Goal: Entertainment & Leisure: Browse casually

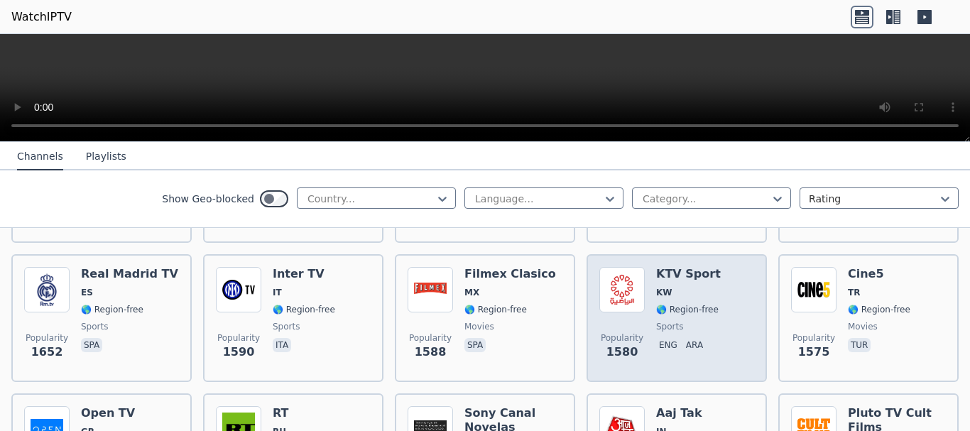
scroll to position [1136, 0]
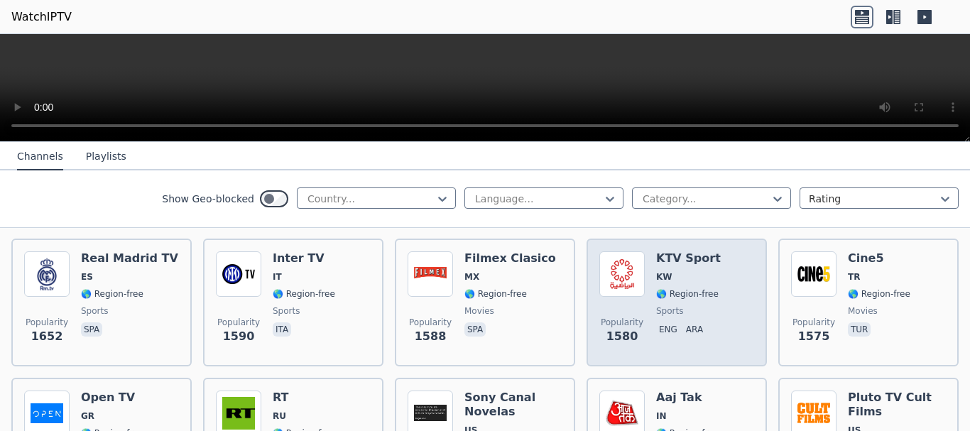
click at [649, 315] on div "Popularity 1580 KTV Sport KW 🌎 Region-free sports eng ara" at bounding box center [676, 302] width 155 height 102
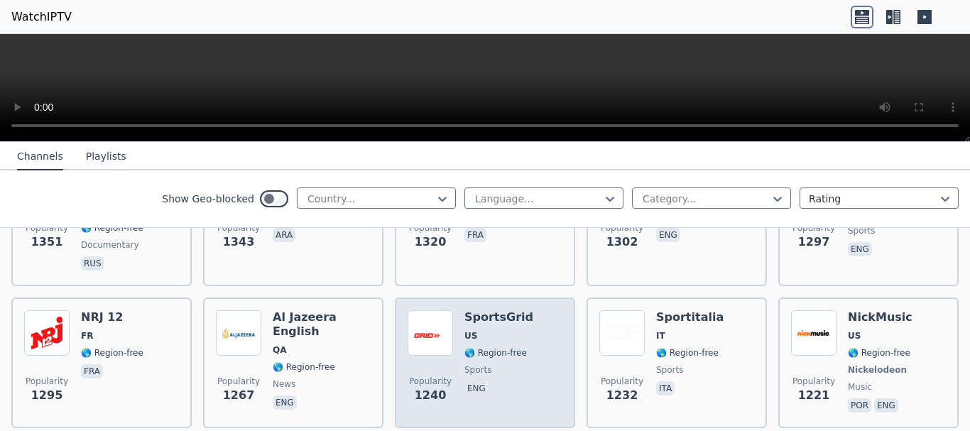
scroll to position [1705, 0]
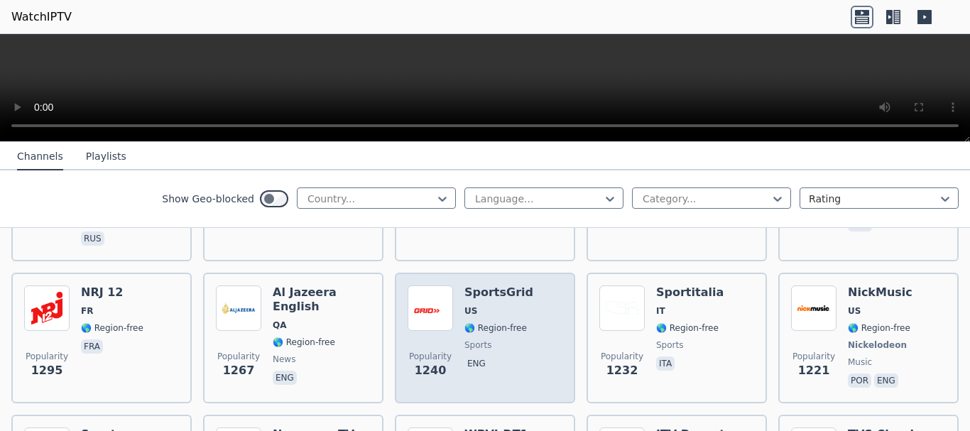
click at [524, 344] on div "Popularity 1240 SportsGrid US 🌎 Region-free sports eng" at bounding box center [485, 338] width 155 height 105
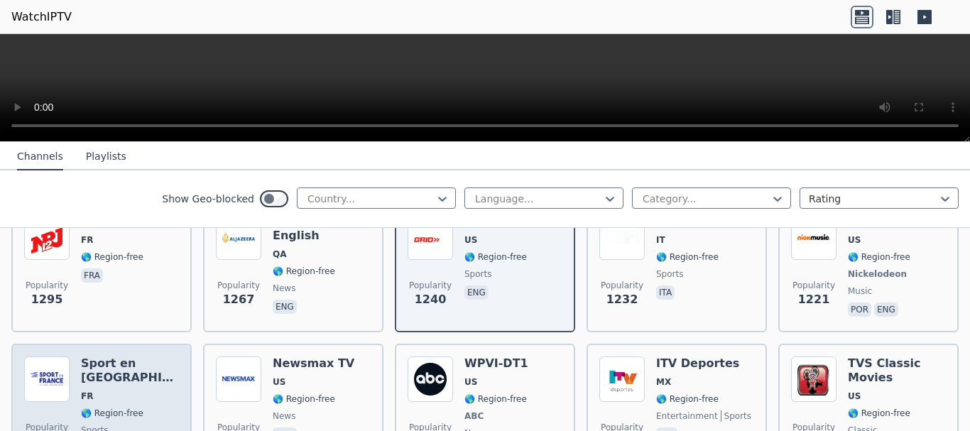
click at [116, 357] on h6 "Sport en [GEOGRAPHIC_DATA]" at bounding box center [130, 371] width 98 height 28
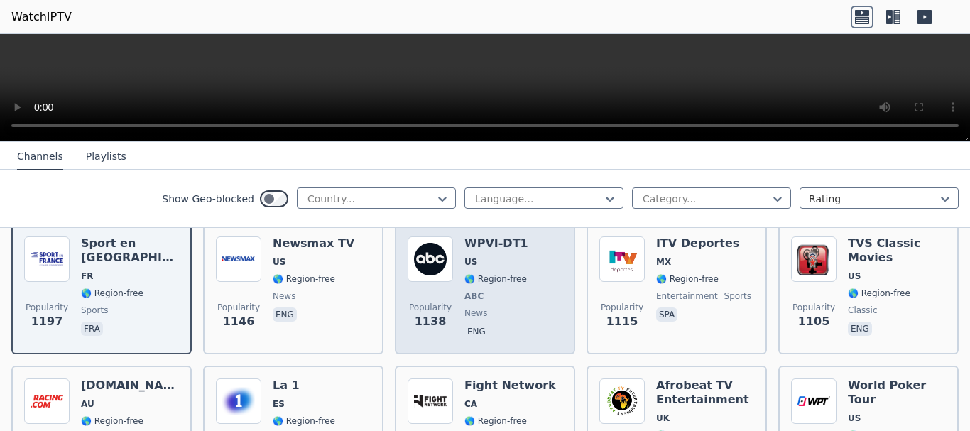
scroll to position [1918, 0]
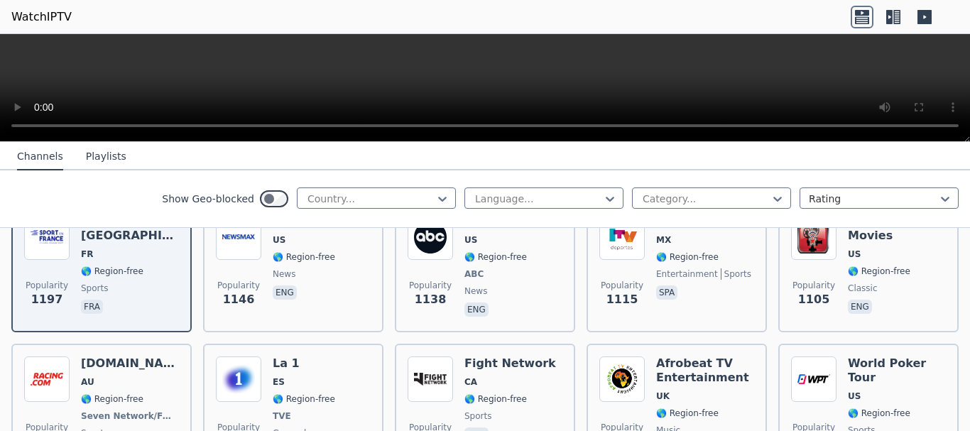
click at [887, 16] on icon at bounding box center [889, 17] width 6 height 14
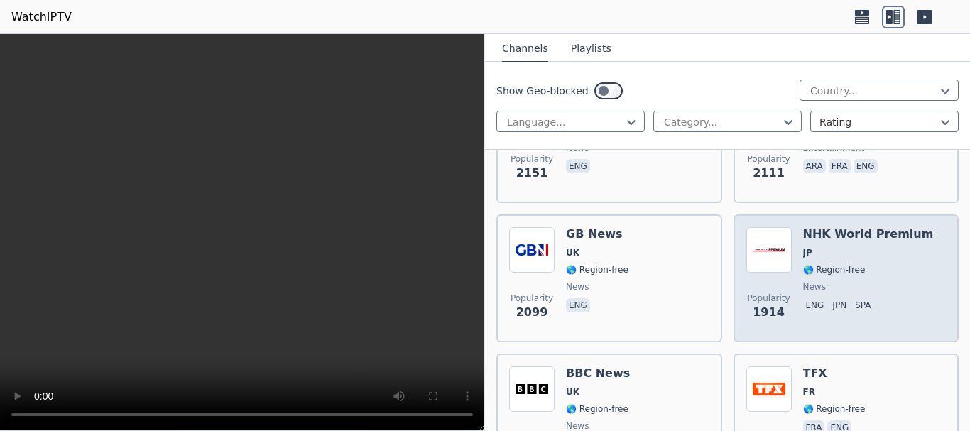
scroll to position [1989, 0]
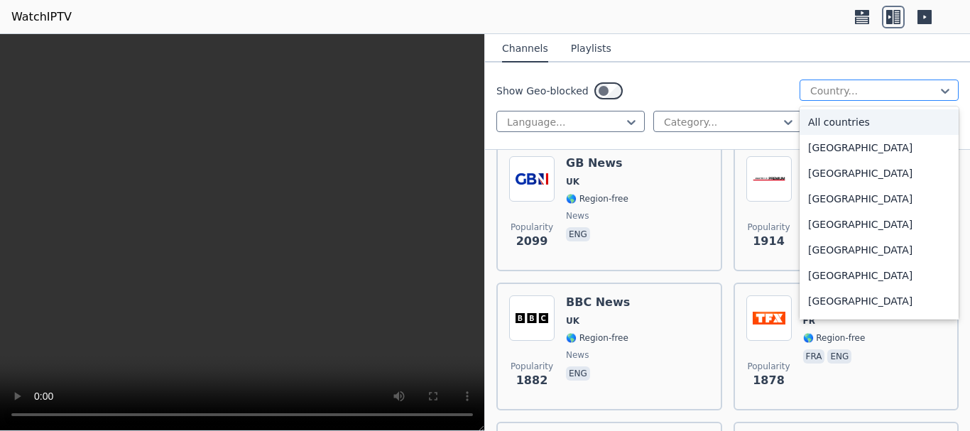
click at [848, 89] on div at bounding box center [873, 91] width 129 height 14
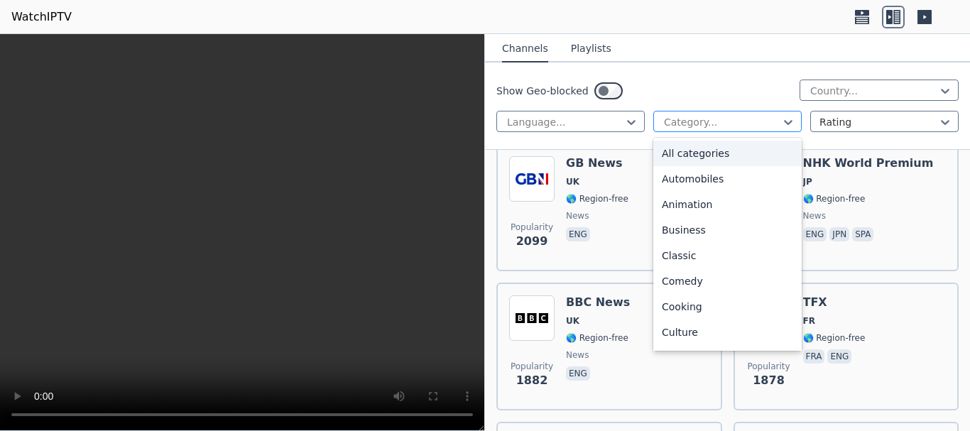
click at [761, 123] on div at bounding box center [722, 122] width 119 height 14
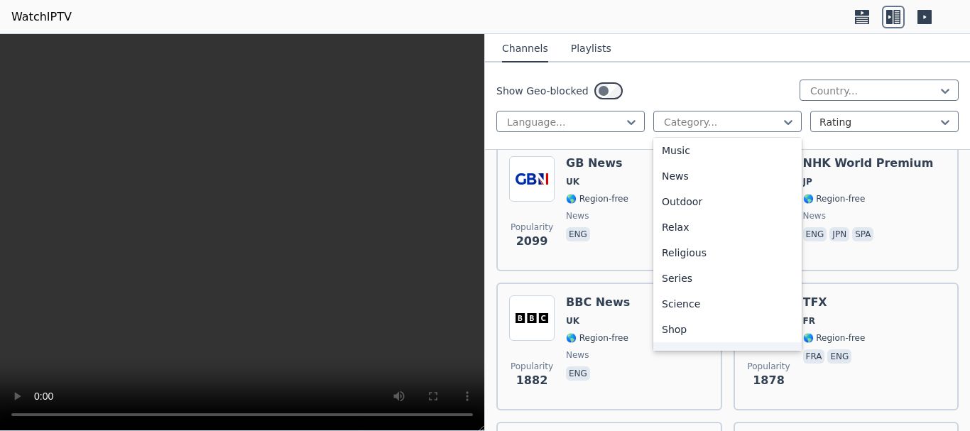
scroll to position [483, 0]
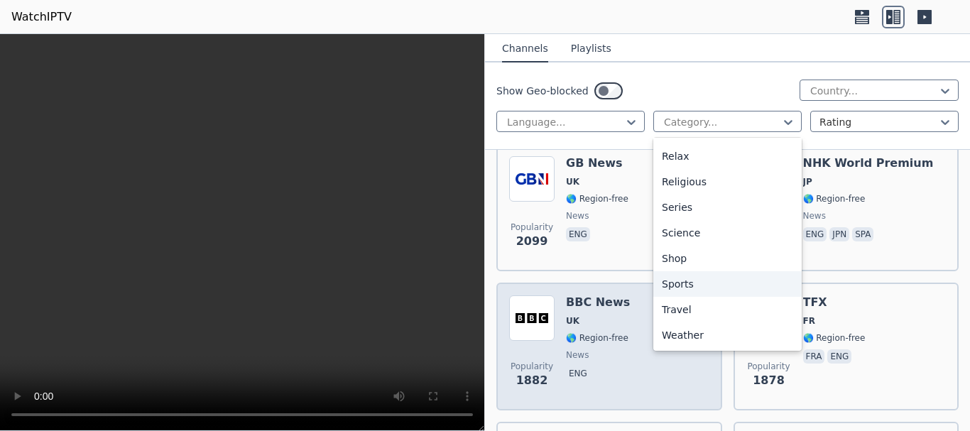
click at [703, 283] on div "Sports" at bounding box center [727, 284] width 148 height 26
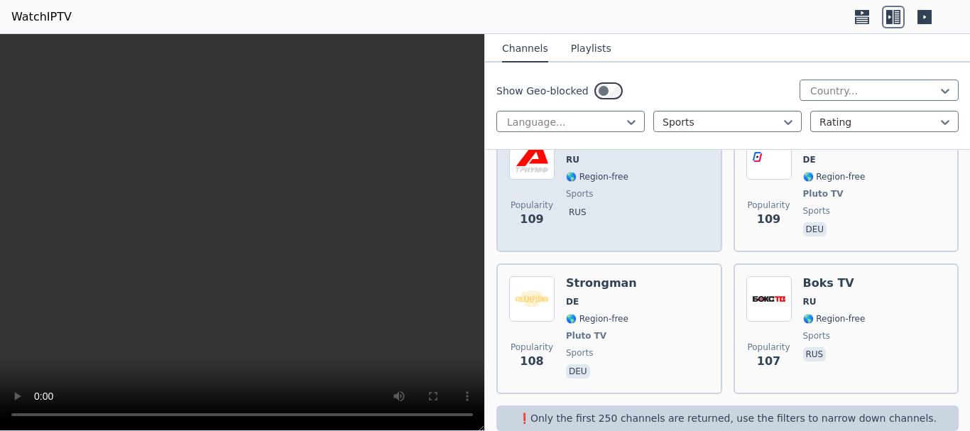
scroll to position [7403, 0]
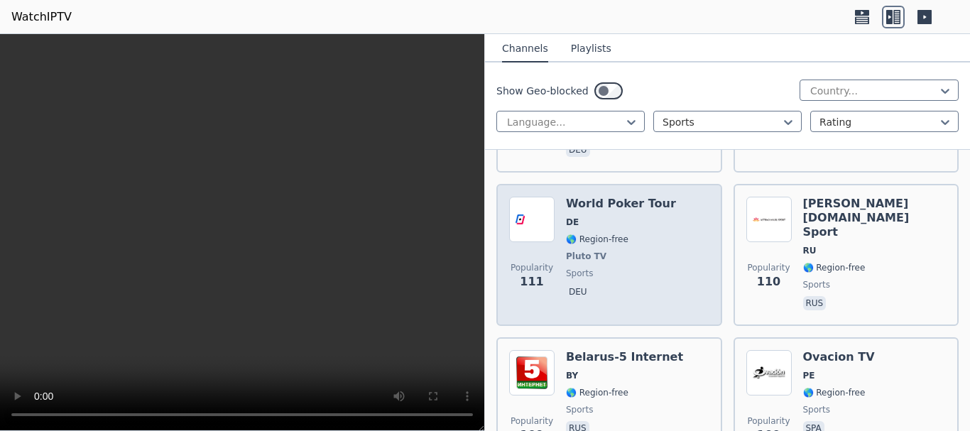
click at [704, 266] on div "Popularity 111 World Poker Tour DE 🌎 Region-free Pluto TV sports deu" at bounding box center [609, 255] width 226 height 142
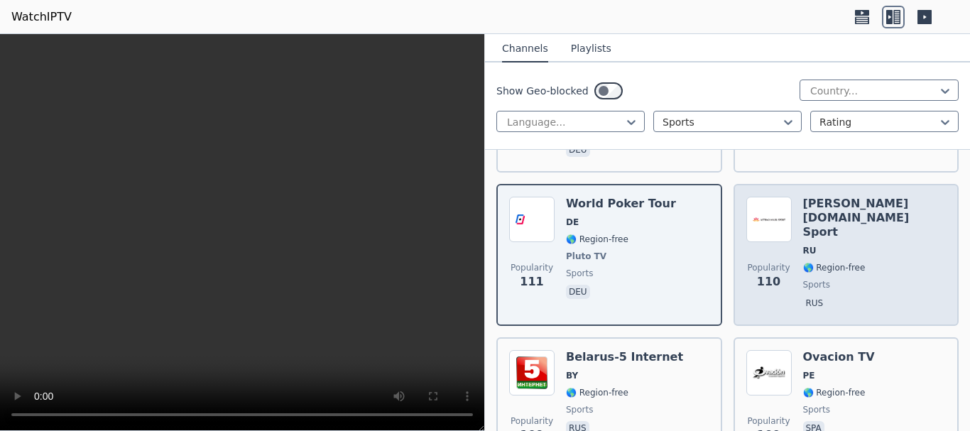
click at [803, 279] on span "sports" at bounding box center [816, 284] width 27 height 11
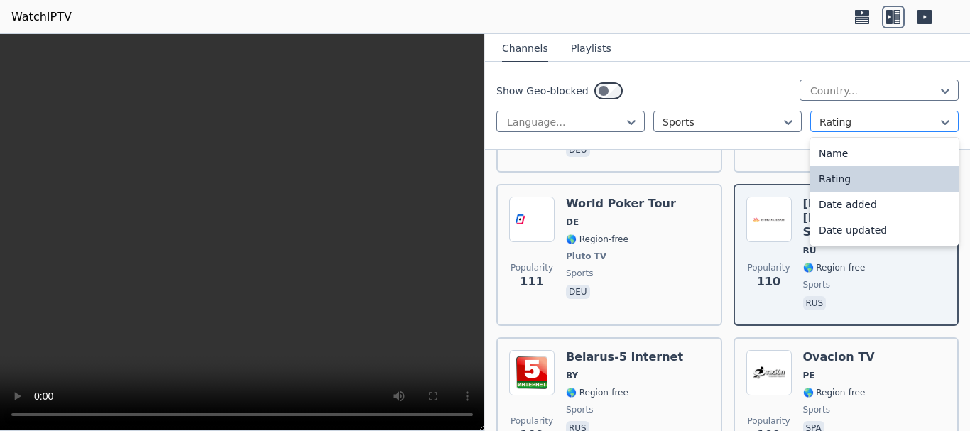
click at [877, 126] on div at bounding box center [879, 122] width 119 height 14
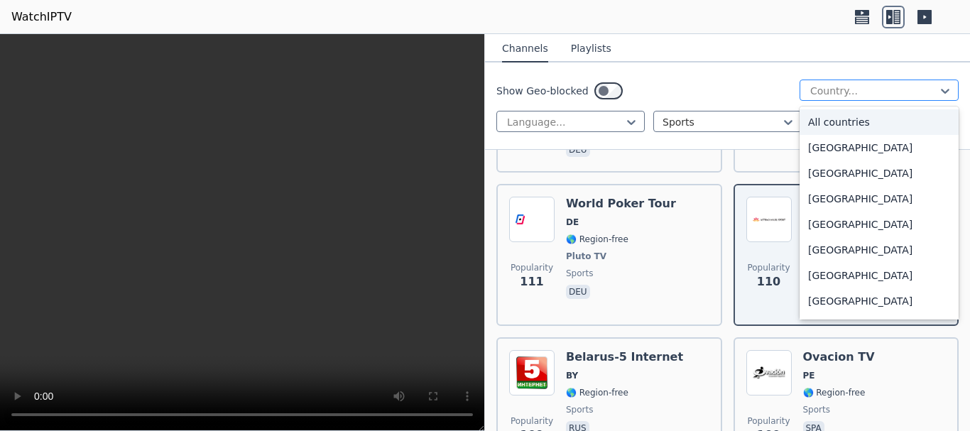
click at [809, 92] on div at bounding box center [873, 91] width 129 height 14
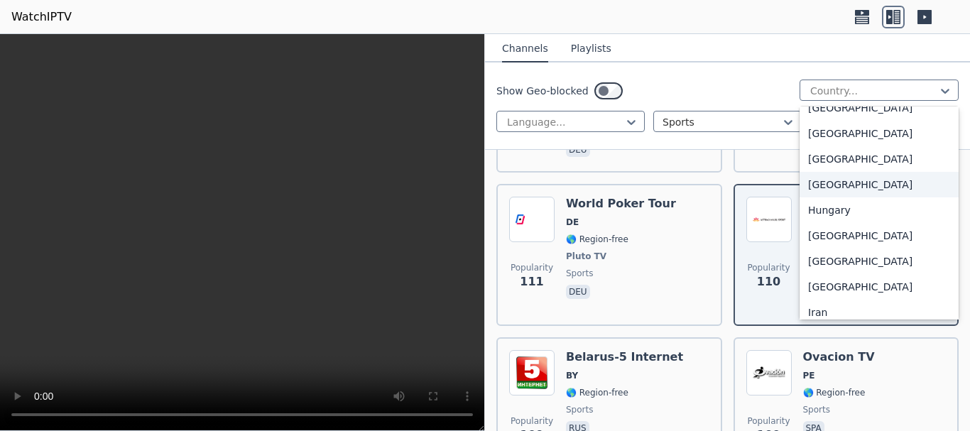
scroll to position [2415, 0]
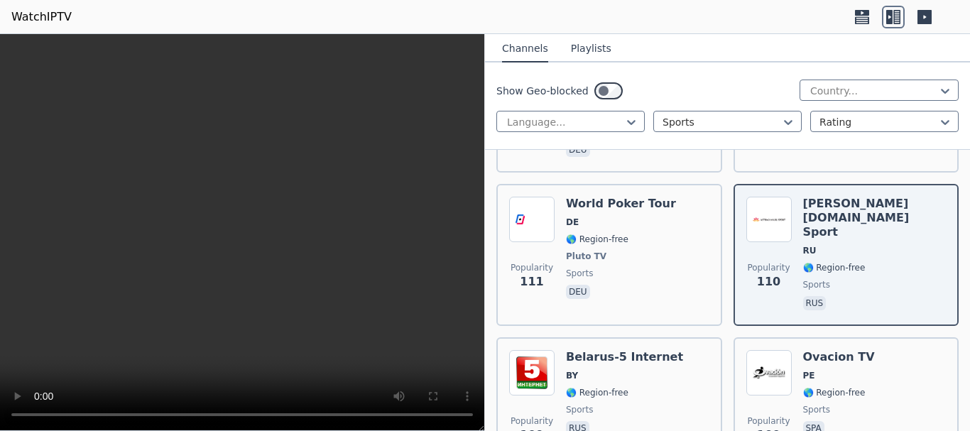
click at [735, 72] on div "Show Geo-blocked Country... Language... Sports Rating" at bounding box center [727, 106] width 485 height 87
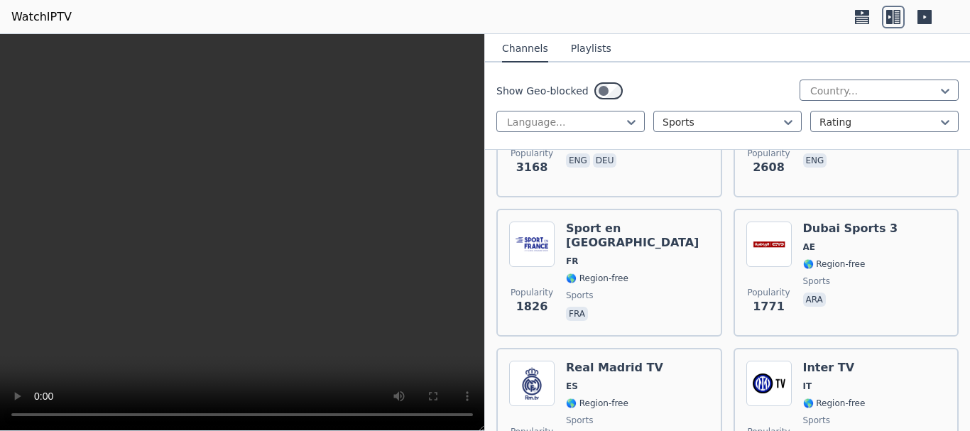
scroll to position [541, 0]
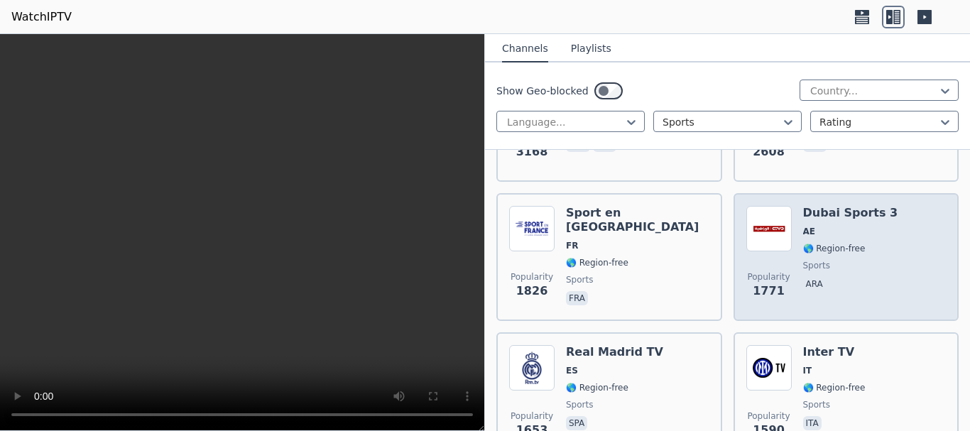
click at [828, 206] on h6 "Dubai Sports 3" at bounding box center [850, 213] width 95 height 14
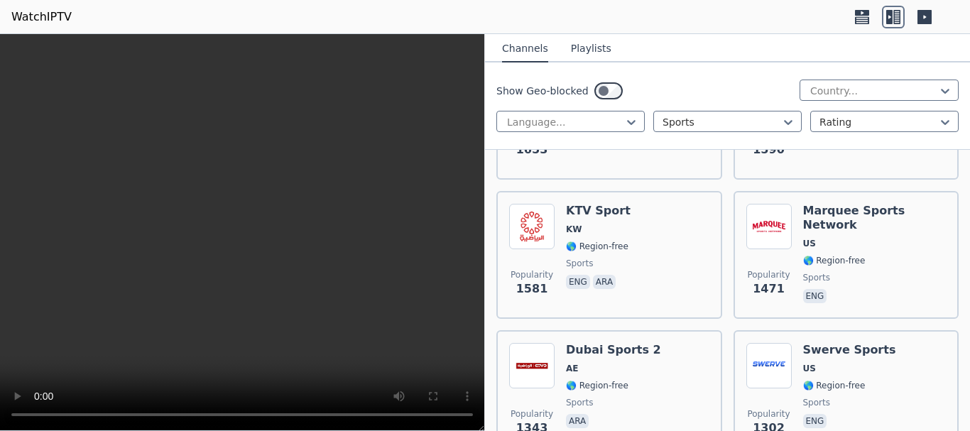
scroll to position [852, 0]
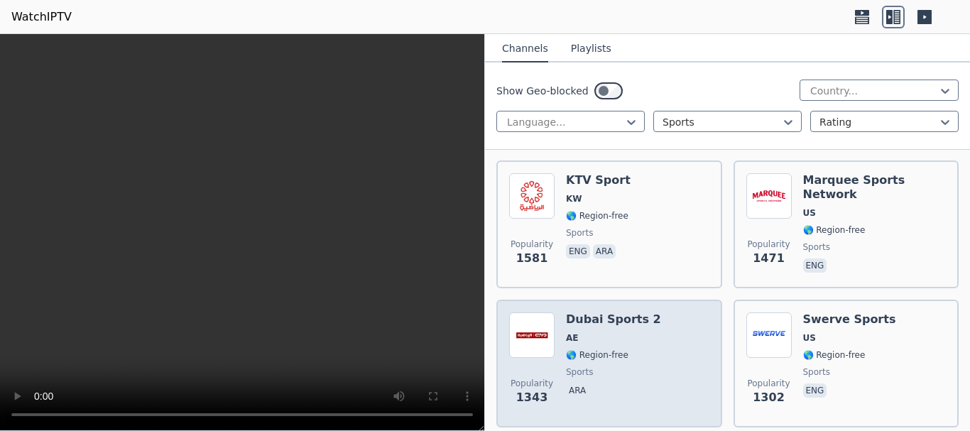
click at [680, 323] on div "Popularity 1343 Dubai Sports 2 AE 🌎 Region-free sports ara" at bounding box center [609, 364] width 200 height 102
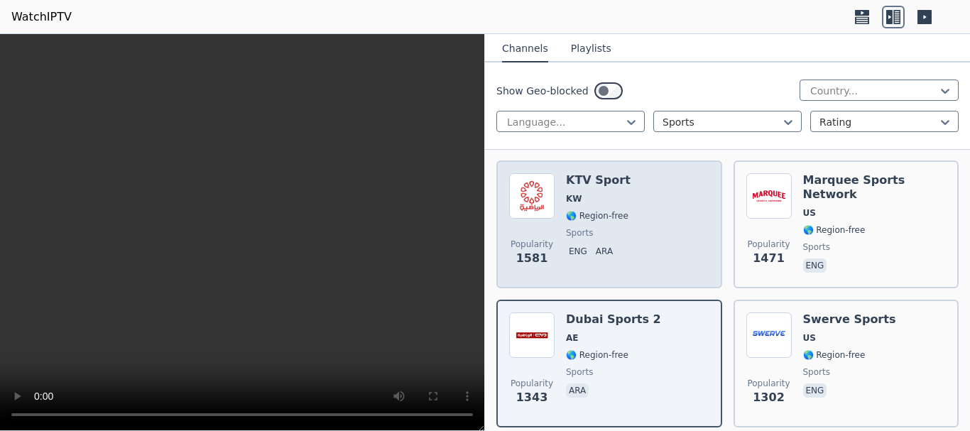
click at [680, 244] on div "Popularity 1581 KTV Sport KW 🌎 Region-free sports eng ara" at bounding box center [609, 224] width 200 height 102
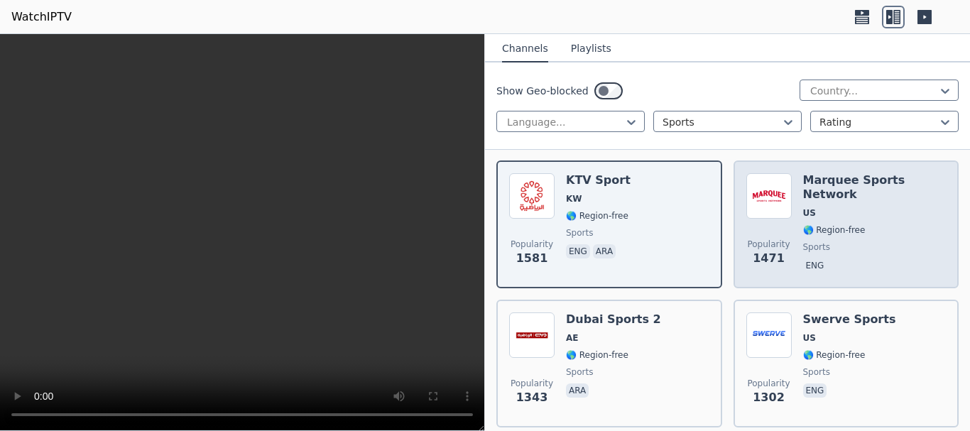
click at [823, 229] on div "Marquee Sports Network US 🌎 Region-free sports eng" at bounding box center [874, 224] width 143 height 102
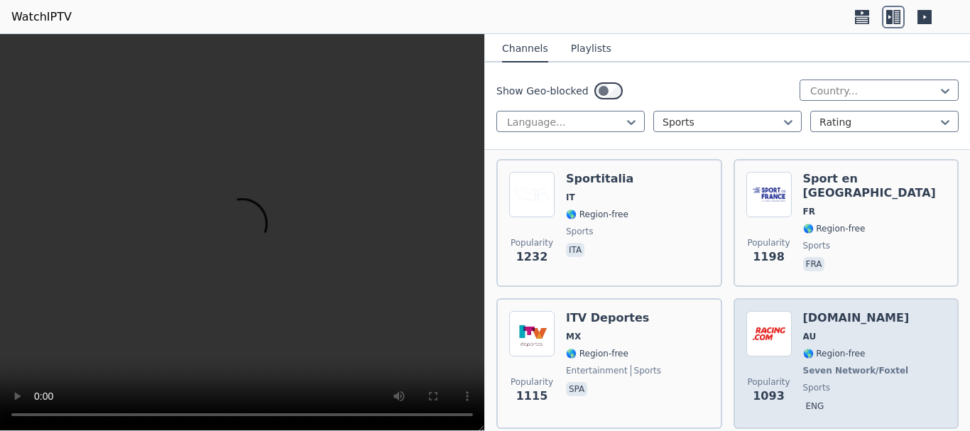
scroll to position [1279, 0]
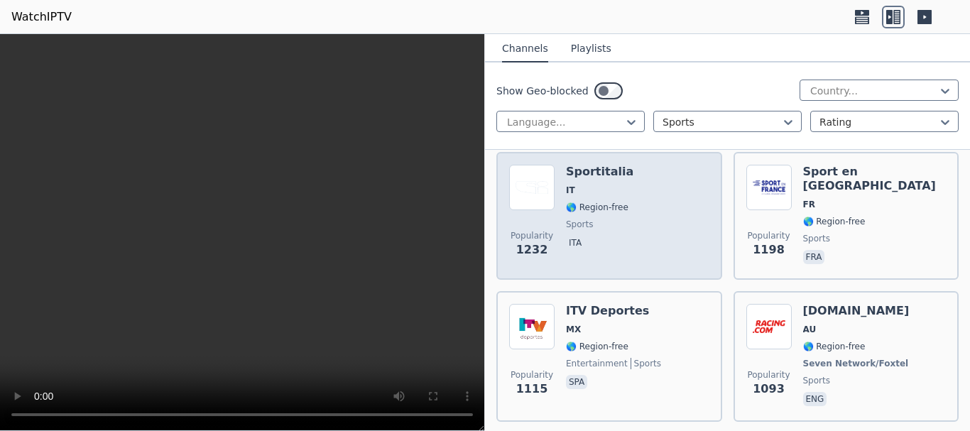
click at [677, 232] on div "Popularity 1232 Sportitalia IT 🌎 Region-free sports ita" at bounding box center [609, 216] width 200 height 102
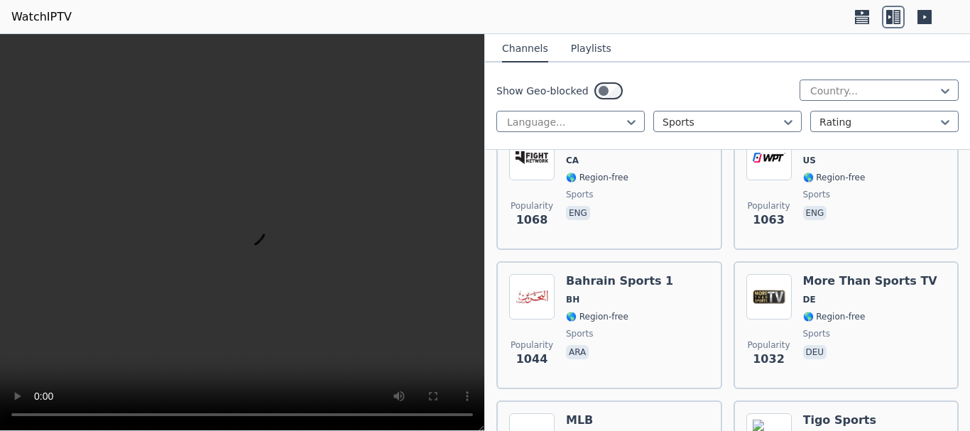
scroll to position [1634, 0]
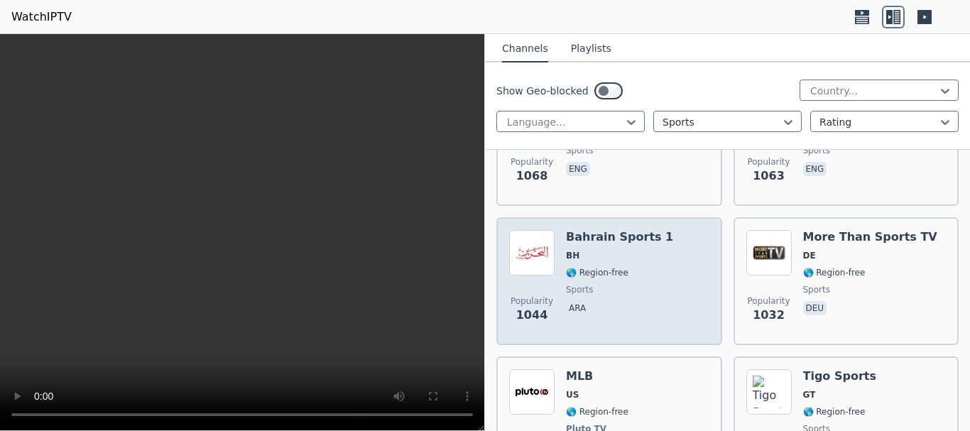
click at [628, 284] on span "sports" at bounding box center [619, 289] width 107 height 11
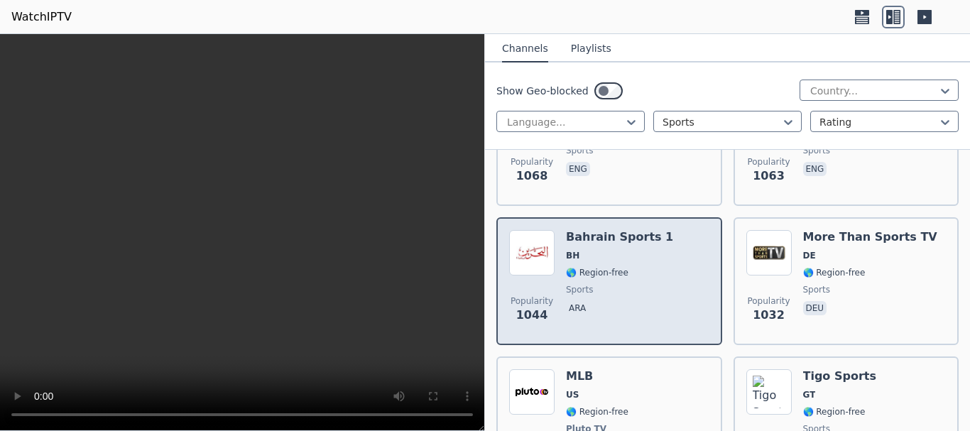
click at [653, 262] on div "Popularity 1044 Bahrain Sports 1 BH 🌎 Region-free sports ara" at bounding box center [609, 281] width 200 height 102
